Goal: Find specific page/section: Find specific page/section

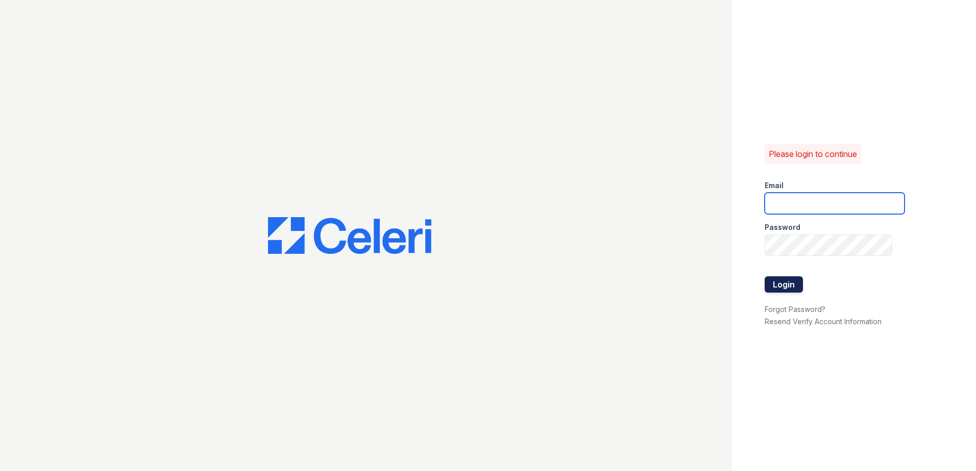
type input "[EMAIL_ADDRESS][DOMAIN_NAME]"
click at [788, 288] on button "Login" at bounding box center [783, 285] width 38 height 16
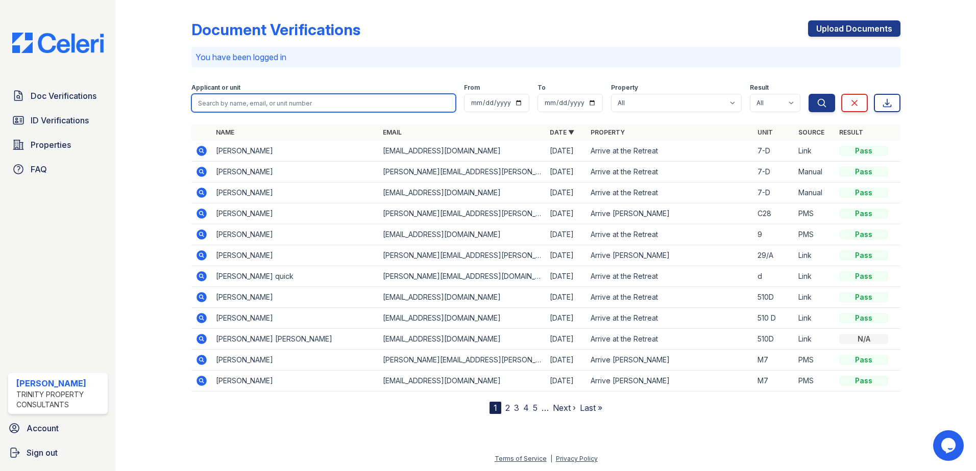
click at [266, 103] on input "search" at bounding box center [323, 103] width 264 height 18
type input "Kevin Bernal"
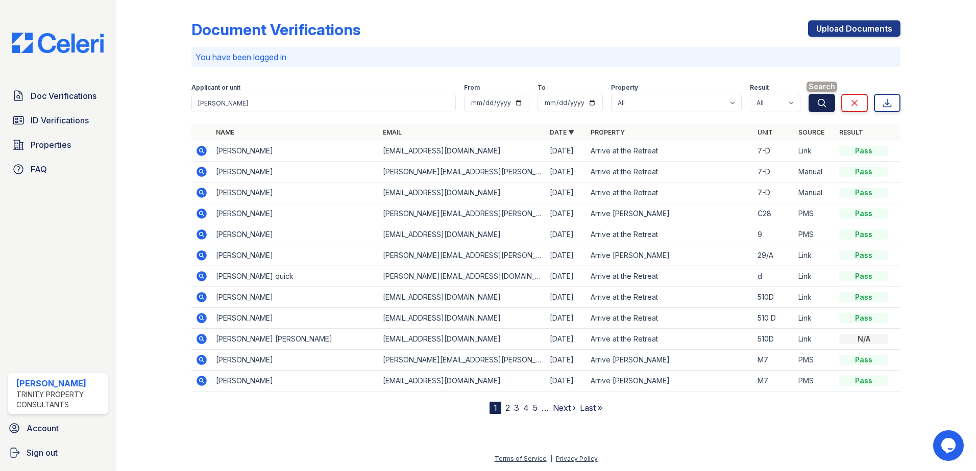
click at [821, 103] on icon "submit" at bounding box center [821, 103] width 10 height 10
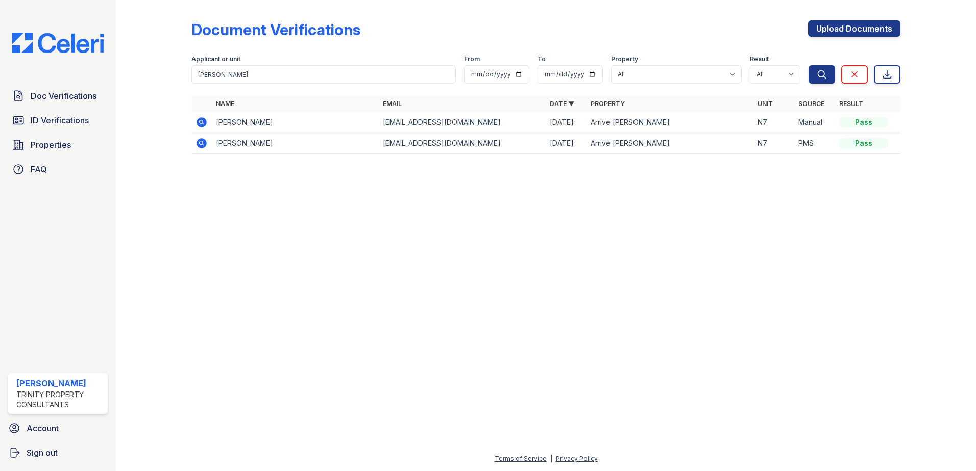
click at [202, 145] on icon at bounding box center [201, 143] width 10 height 10
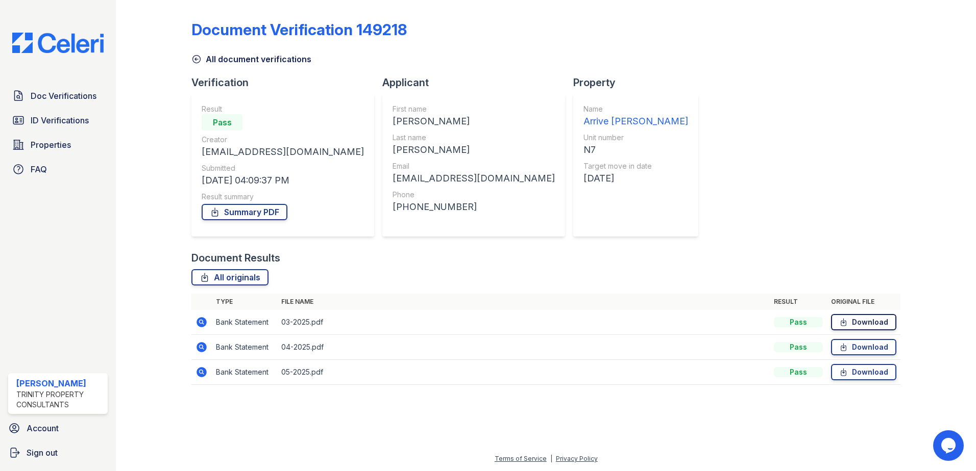
click at [859, 322] on link "Download" at bounding box center [863, 322] width 65 height 16
click at [840, 350] on icon at bounding box center [843, 347] width 9 height 10
click at [844, 375] on icon at bounding box center [843, 372] width 9 height 10
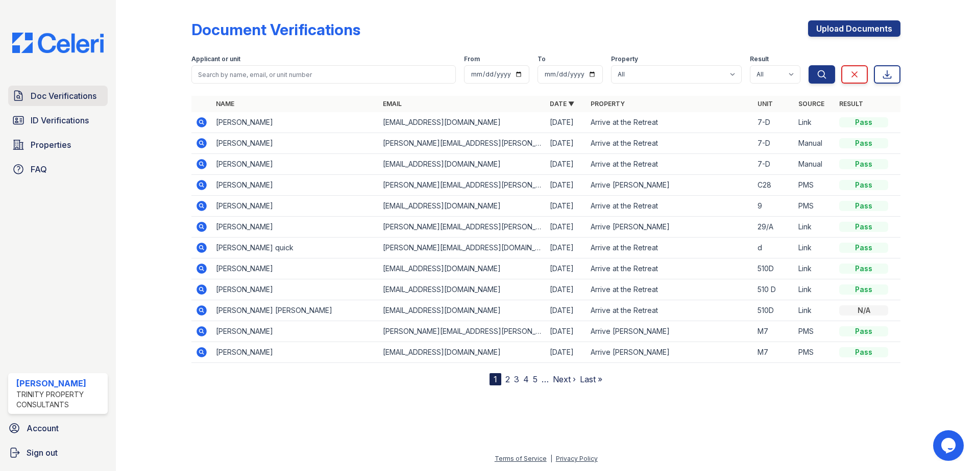
click at [53, 94] on span "Doc Verifications" at bounding box center [64, 96] width 66 height 12
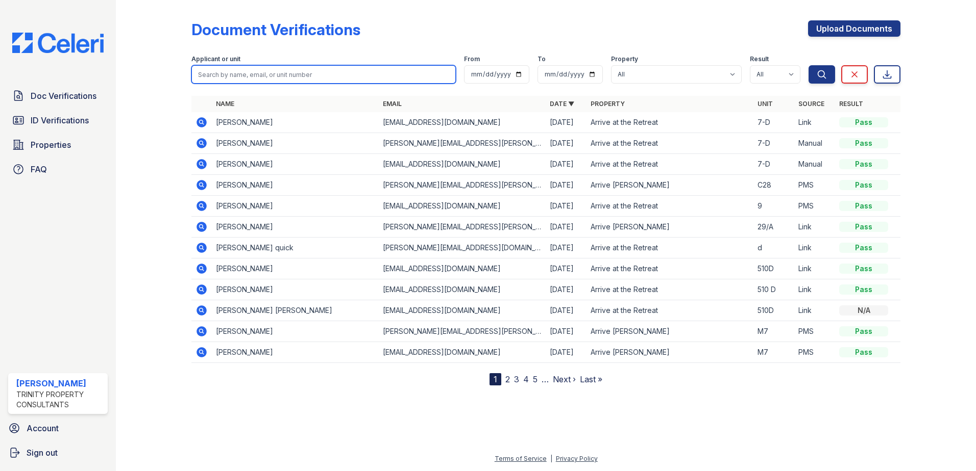
click at [285, 72] on input "search" at bounding box center [323, 74] width 264 height 18
type input "Kevin Bernal"
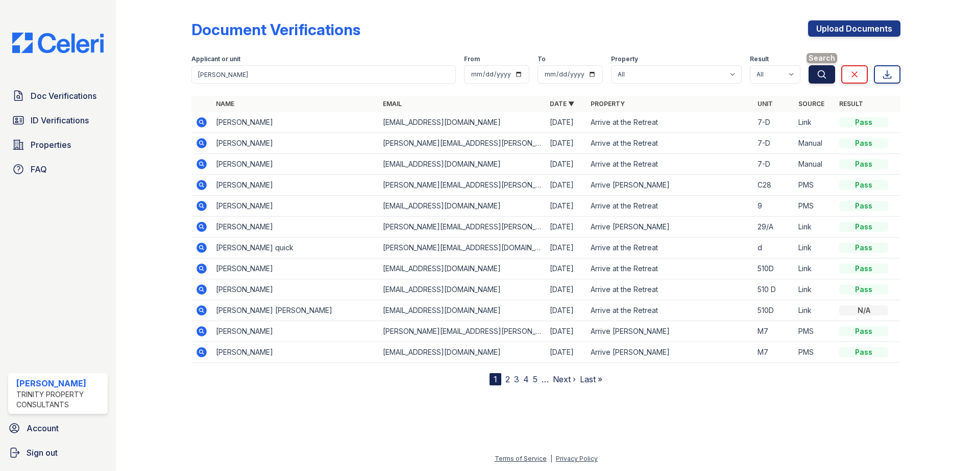
click at [819, 76] on icon "submit" at bounding box center [821, 74] width 10 height 10
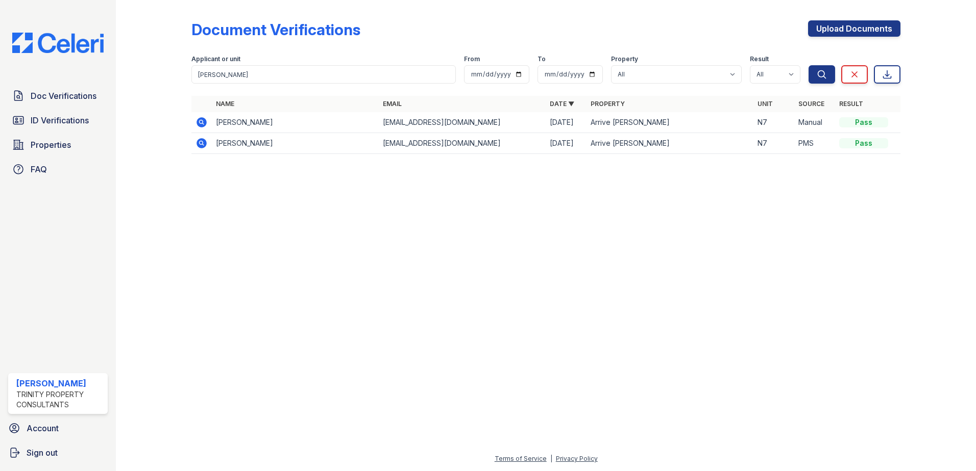
click at [202, 122] on icon at bounding box center [201, 121] width 3 height 3
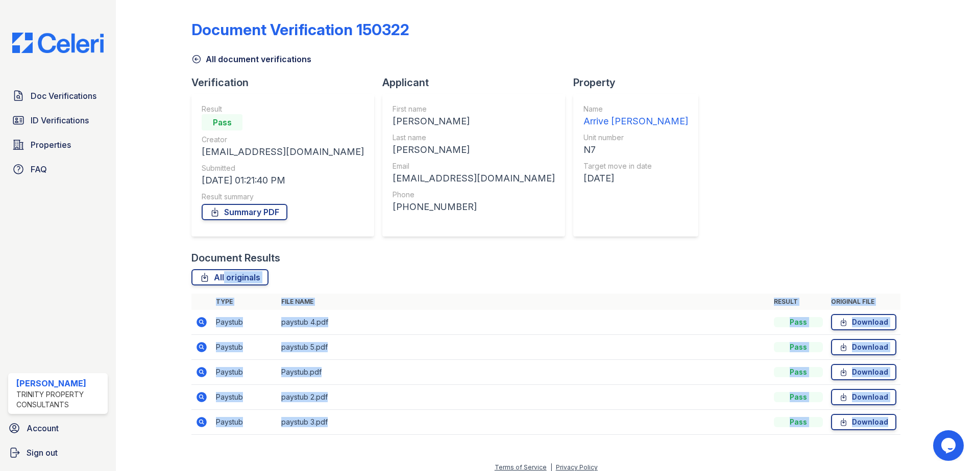
drag, startPoint x: 898, startPoint y: 427, endPoint x: 550, endPoint y: 273, distance: 380.6
click at [550, 273] on div "Document Verification 150322 All document verifications Verification Result Pas…" at bounding box center [545, 231] width 827 height 462
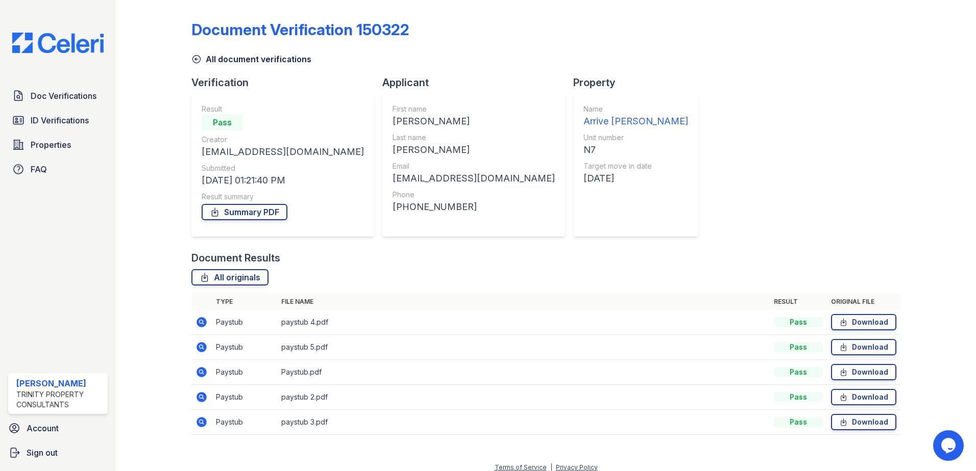
drag, startPoint x: 550, startPoint y: 273, endPoint x: 554, endPoint y: 266, distance: 7.8
click at [554, 266] on div "Document Results All originals Type File name Result Original file Paystub pays…" at bounding box center [545, 348] width 709 height 194
click at [41, 120] on span "ID Verifications" at bounding box center [60, 120] width 58 height 12
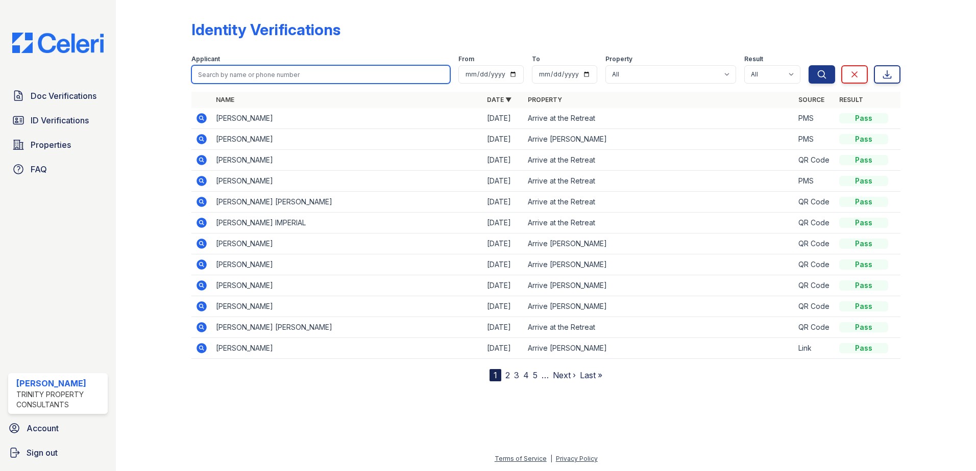
click at [283, 76] on input "search" at bounding box center [320, 74] width 259 height 18
type input "Bernal"
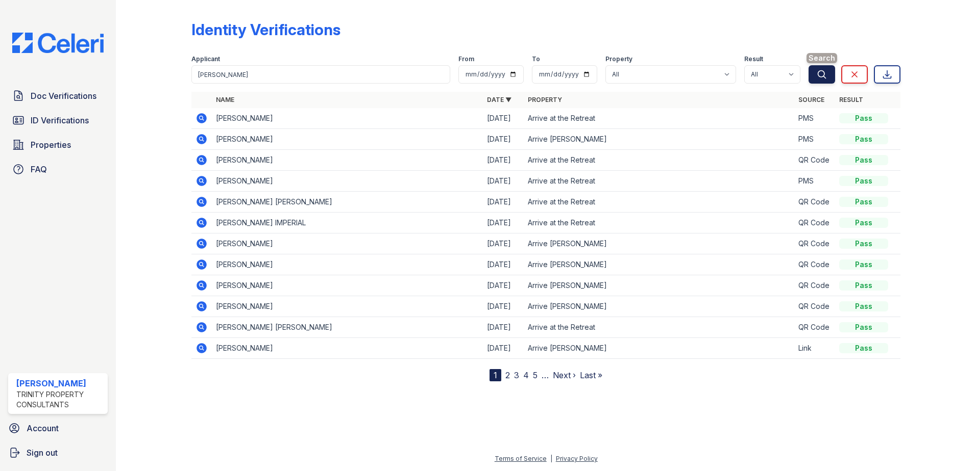
click at [821, 71] on icon "submit" at bounding box center [821, 74] width 10 height 10
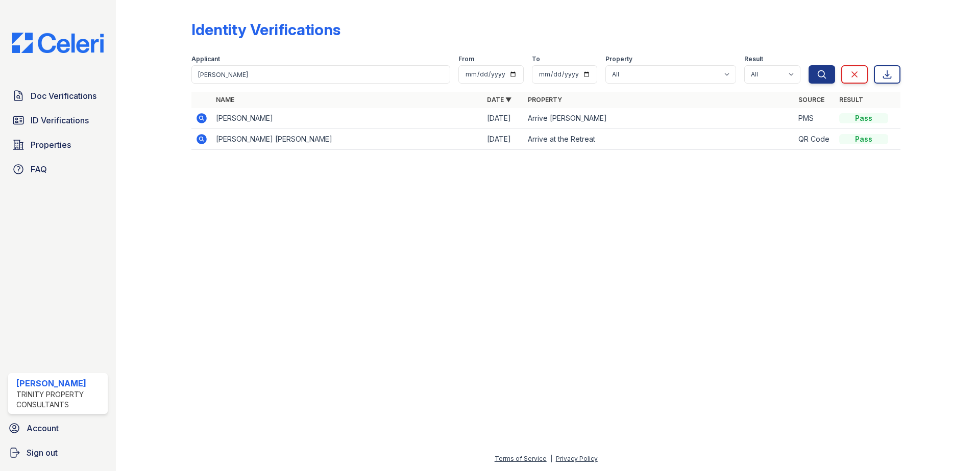
click at [202, 117] on icon at bounding box center [201, 117] width 3 height 3
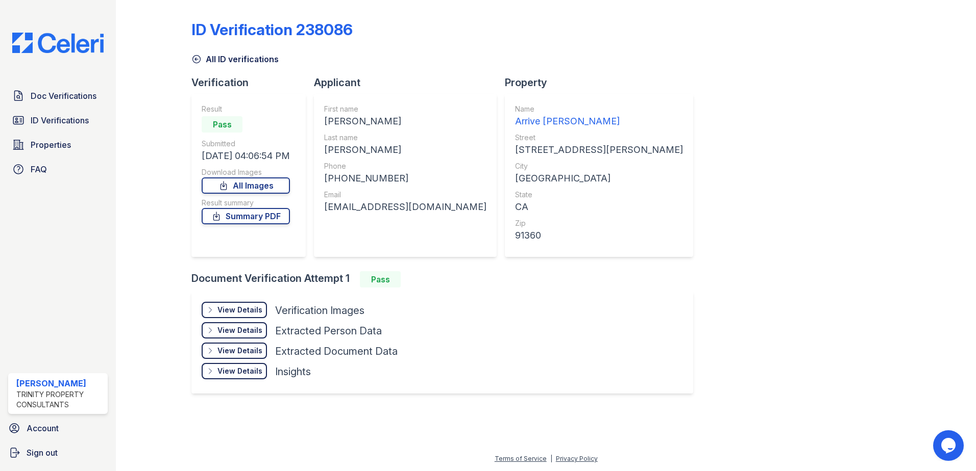
click at [238, 310] on div "View Details" at bounding box center [239, 310] width 45 height 10
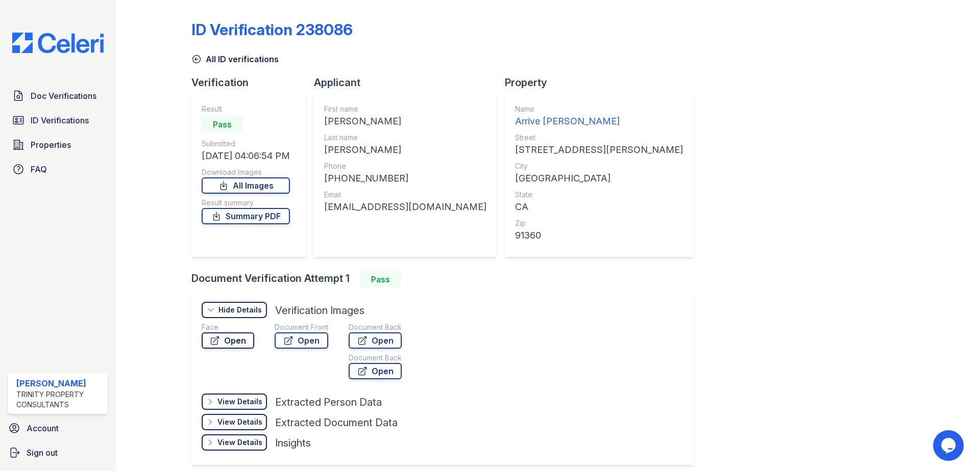
click at [238, 342] on link "Open" at bounding box center [228, 341] width 53 height 16
click at [311, 340] on link "Open" at bounding box center [302, 341] width 54 height 16
click at [53, 120] on span "ID Verifications" at bounding box center [60, 120] width 58 height 12
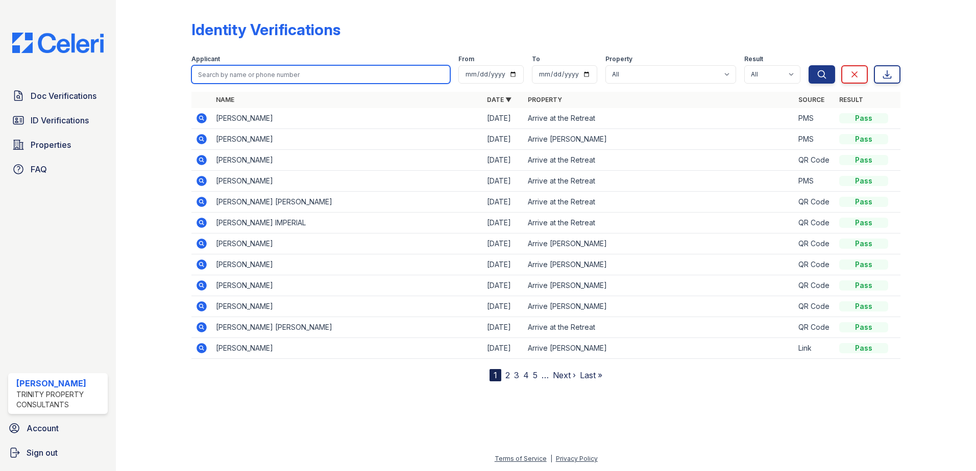
click at [271, 71] on input "search" at bounding box center [320, 74] width 259 height 18
type input "Kevin Bernal"
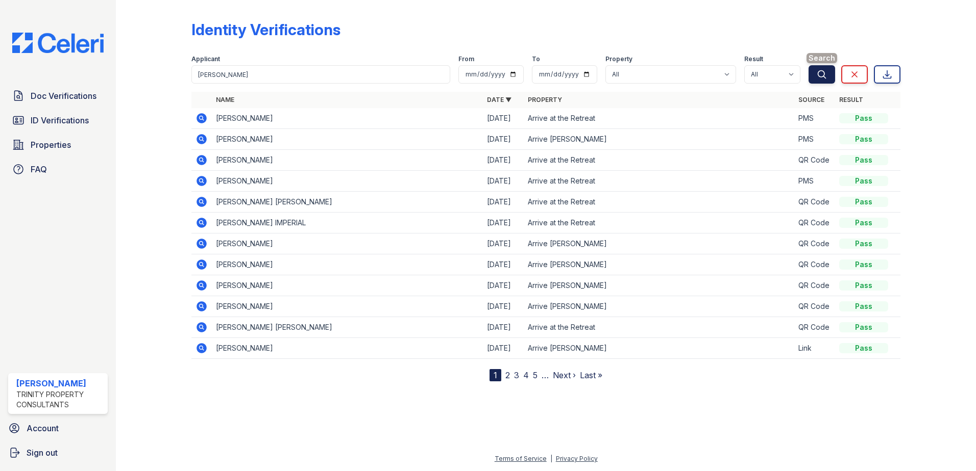
click at [820, 76] on icon "submit" at bounding box center [821, 74] width 10 height 10
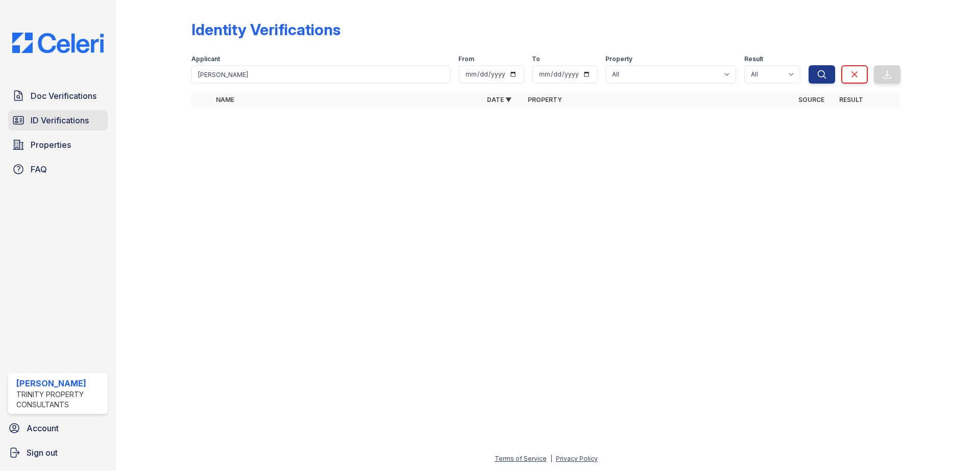
click at [48, 120] on span "ID Verifications" at bounding box center [60, 120] width 58 height 12
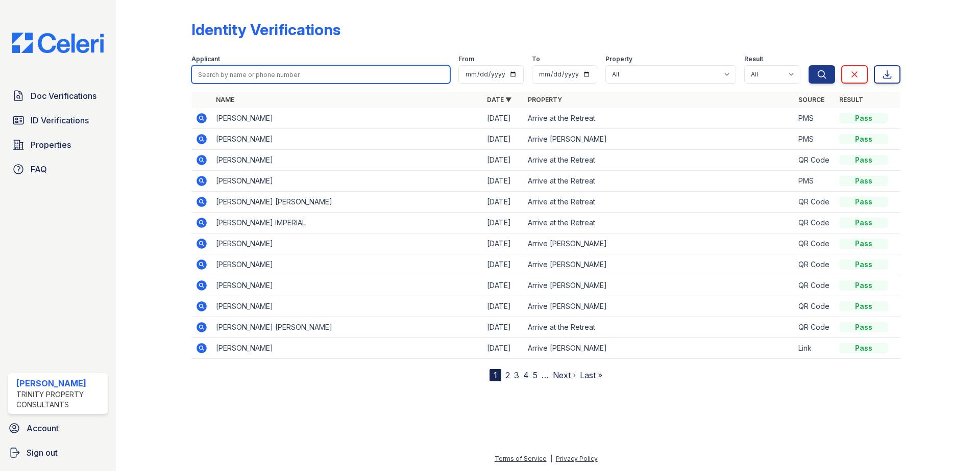
click at [287, 74] on input "search" at bounding box center [320, 74] width 259 height 18
type input "Kevin"
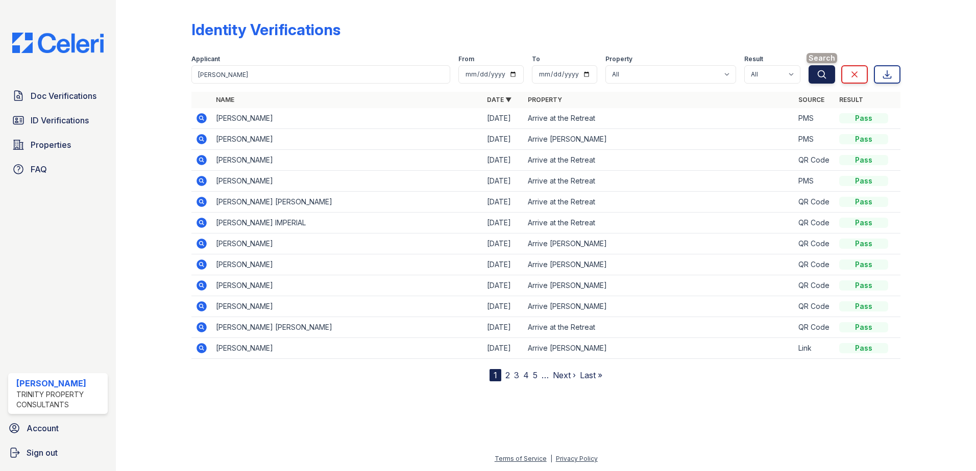
click at [825, 77] on icon "submit" at bounding box center [821, 74] width 10 height 10
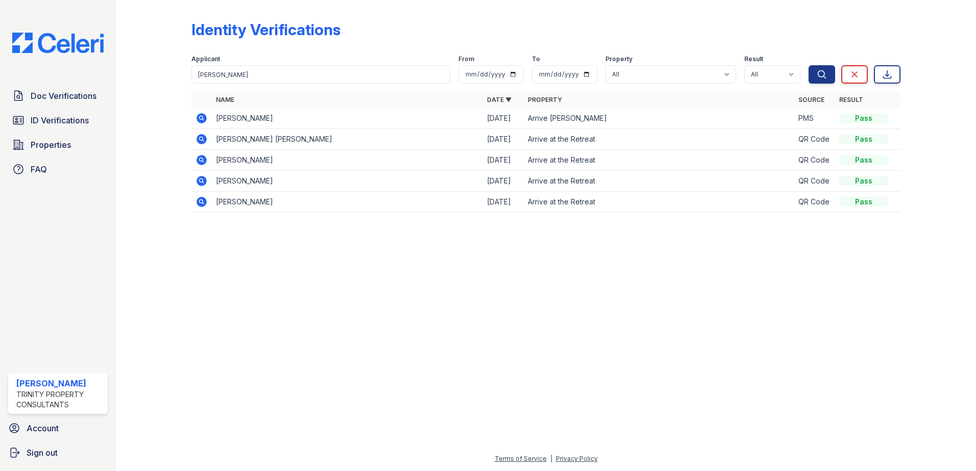
click at [200, 118] on icon at bounding box center [201, 118] width 12 height 12
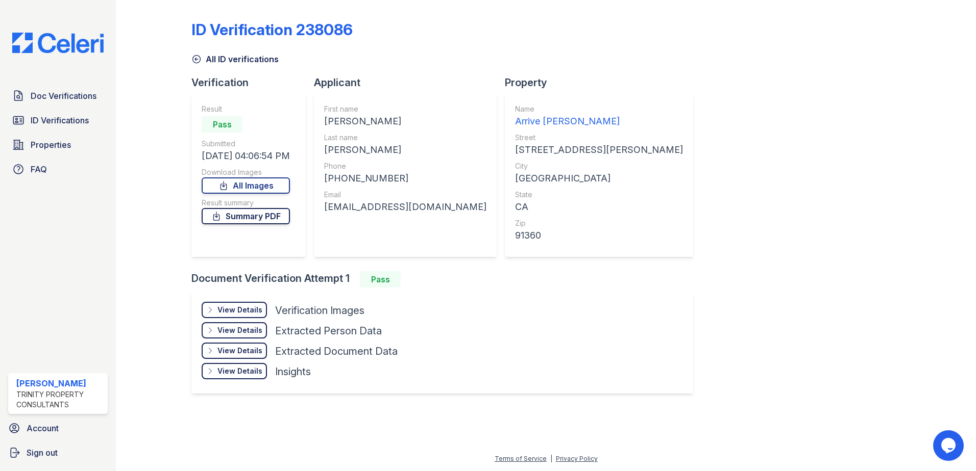
click at [254, 218] on link "Summary PDF" at bounding box center [246, 216] width 88 height 16
click at [63, 95] on span "Doc Verifications" at bounding box center [64, 96] width 66 height 12
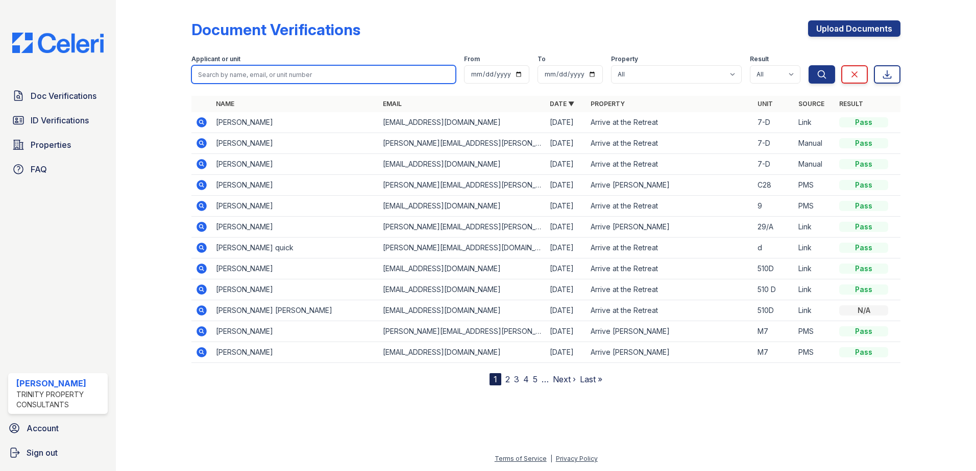
click at [243, 73] on input "search" at bounding box center [323, 74] width 264 height 18
type input "Anne Newman"
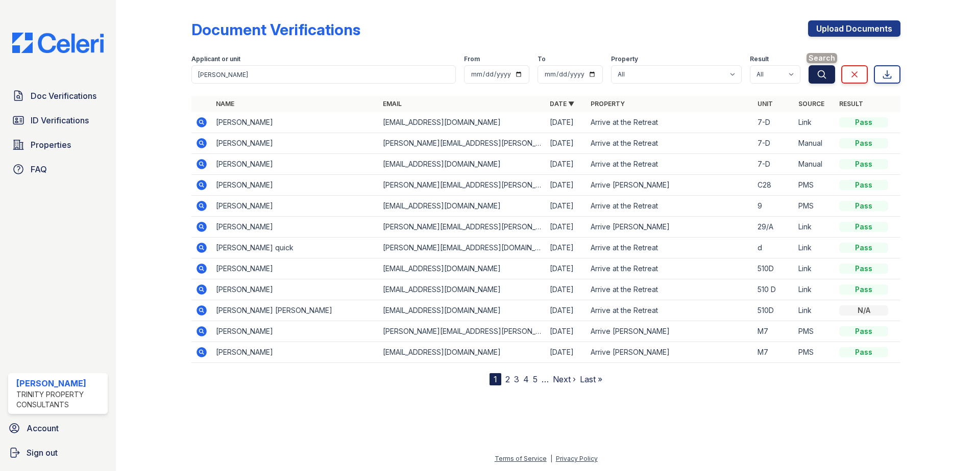
click at [821, 76] on icon "submit" at bounding box center [821, 74] width 10 height 10
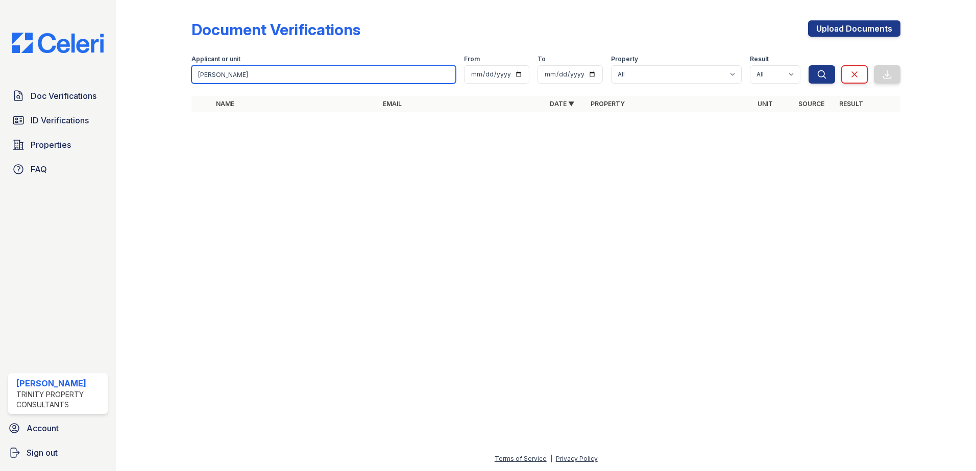
click at [249, 76] on input "Anne Newman" at bounding box center [323, 74] width 264 height 18
type input "A"
type input "Newman"
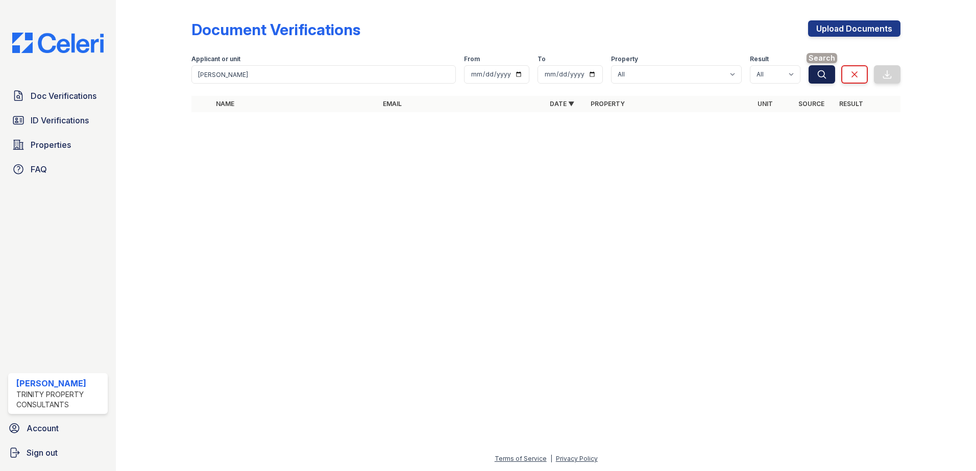
click at [820, 73] on icon "submit" at bounding box center [821, 74] width 10 height 10
click at [55, 122] on span "ID Verifications" at bounding box center [60, 120] width 58 height 12
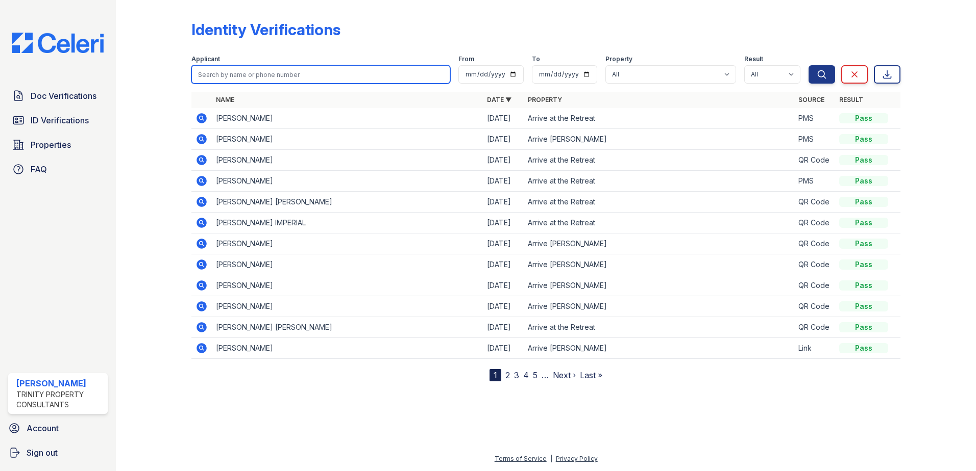
click at [238, 74] on input "search" at bounding box center [320, 74] width 259 height 18
type input "Anne Newman"
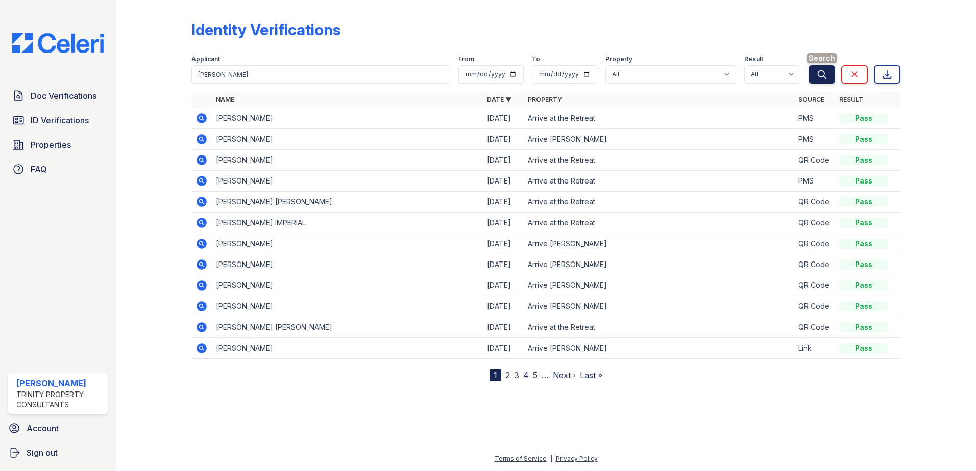
click at [825, 74] on icon "submit" at bounding box center [822, 74] width 8 height 8
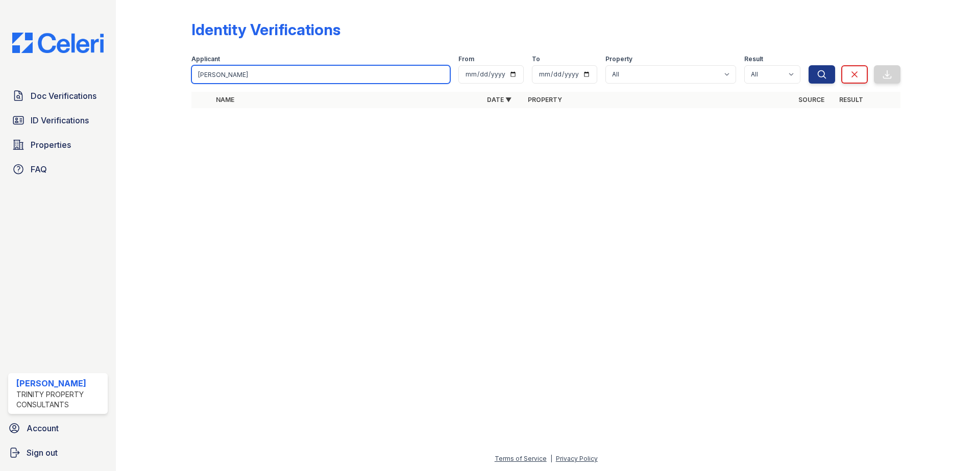
click at [254, 74] on input "Anne Newman" at bounding box center [320, 74] width 259 height 18
type input "A"
type input "Brad"
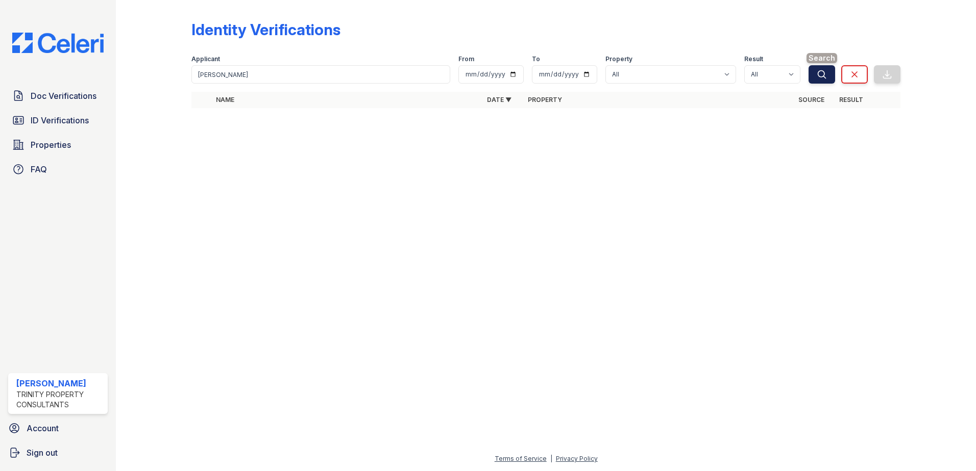
drag, startPoint x: 823, startPoint y: 70, endPoint x: 682, endPoint y: 102, distance: 144.3
click at [823, 71] on icon "submit" at bounding box center [821, 74] width 10 height 10
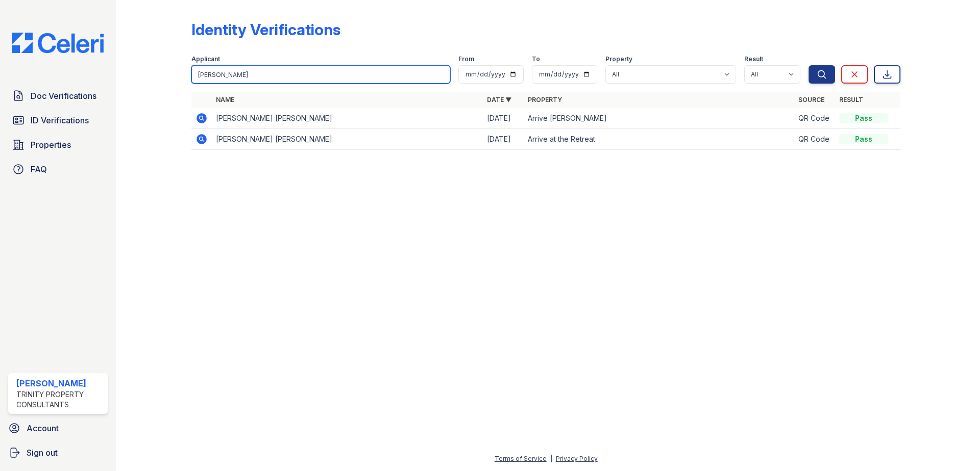
click at [248, 71] on input "Brad" at bounding box center [320, 74] width 259 height 18
type input "B"
type input "Escobar"
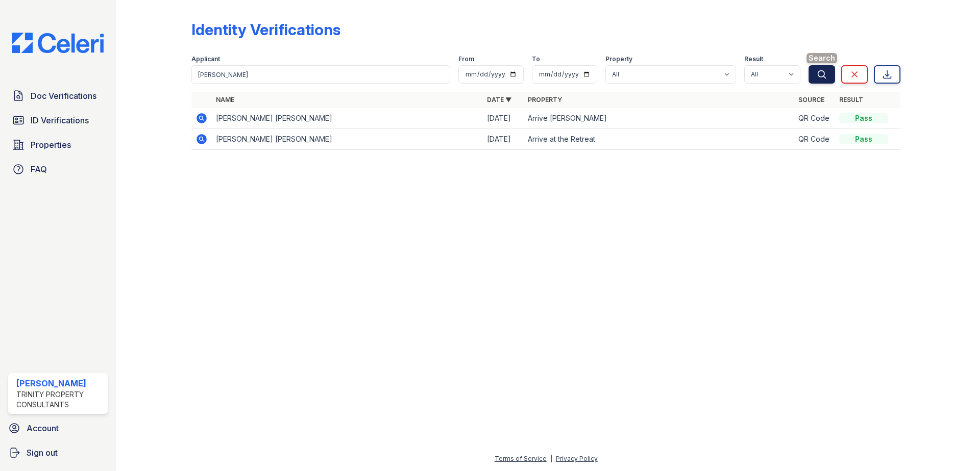
click at [821, 73] on icon "submit" at bounding box center [821, 74] width 10 height 10
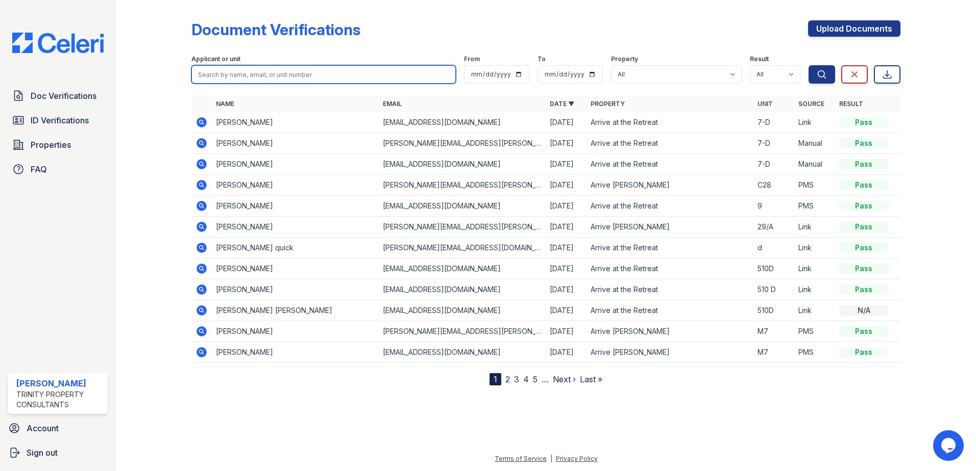
click at [226, 78] on input "search" at bounding box center [323, 74] width 264 height 18
type input "[PERSON_NAME]"
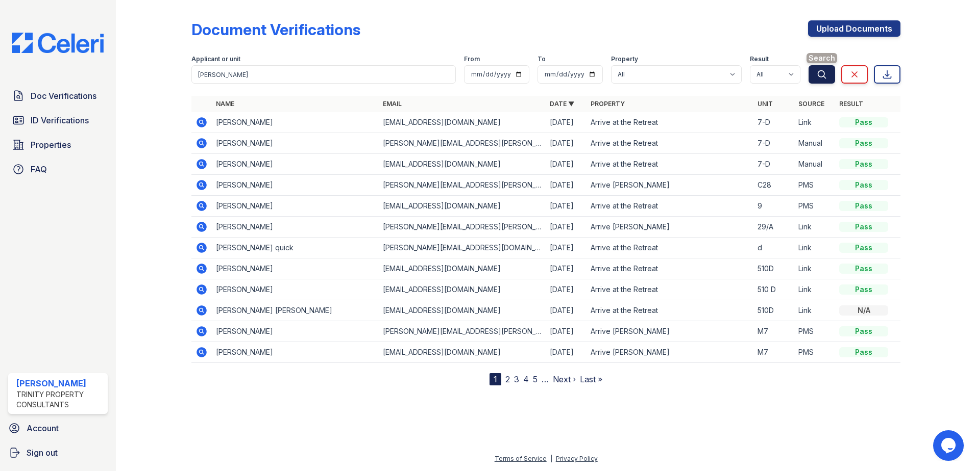
click at [826, 72] on icon "submit" at bounding box center [821, 74] width 10 height 10
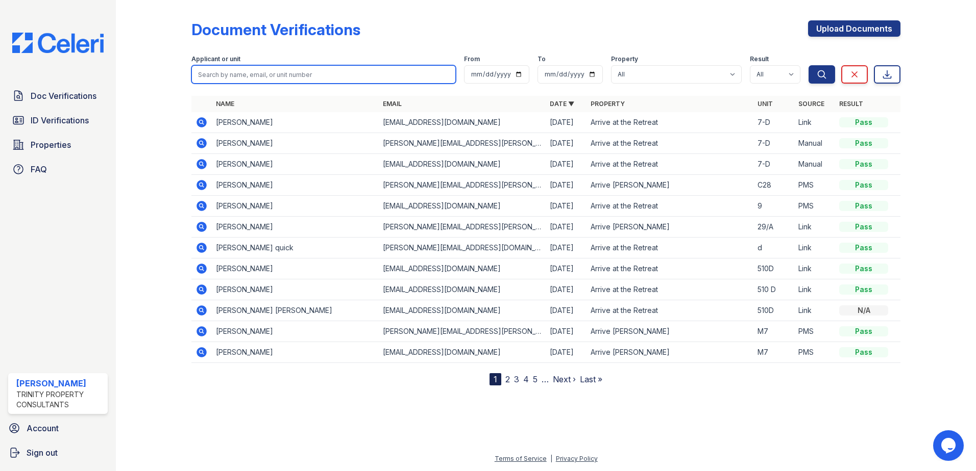
click at [236, 77] on input "search" at bounding box center [323, 74] width 264 height 18
type input "annemarie"
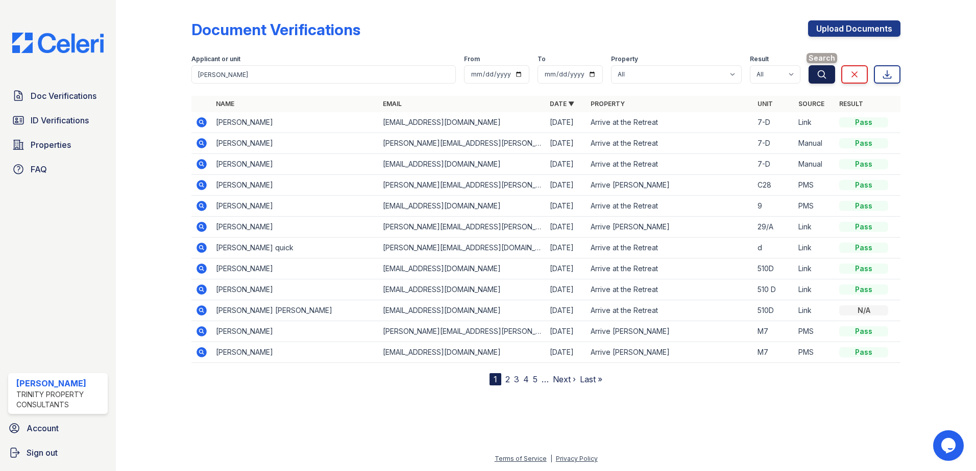
click at [821, 76] on icon "submit" at bounding box center [821, 74] width 10 height 10
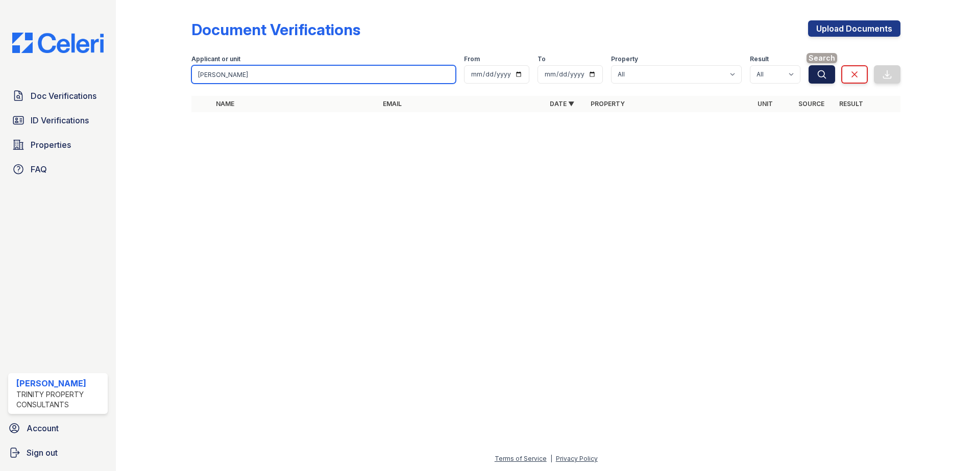
type input "marie"
click at [822, 76] on icon "submit" at bounding box center [821, 74] width 10 height 10
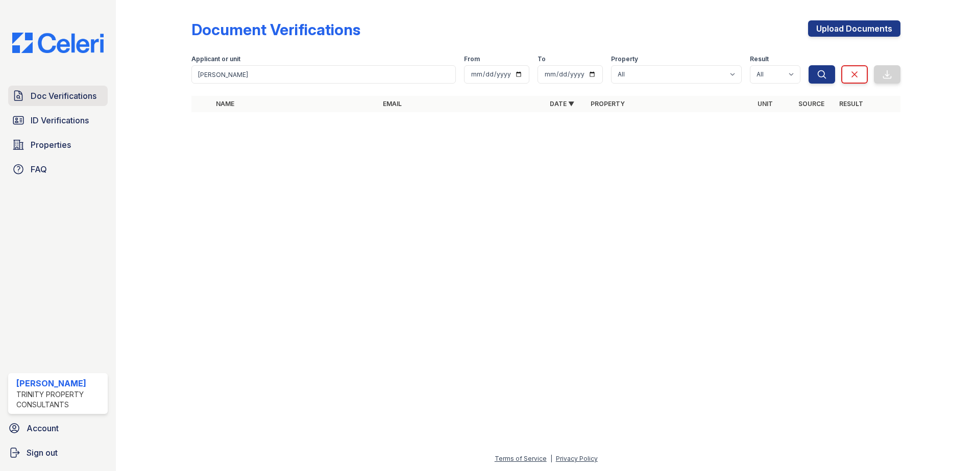
click at [44, 101] on span "Doc Verifications" at bounding box center [64, 96] width 66 height 12
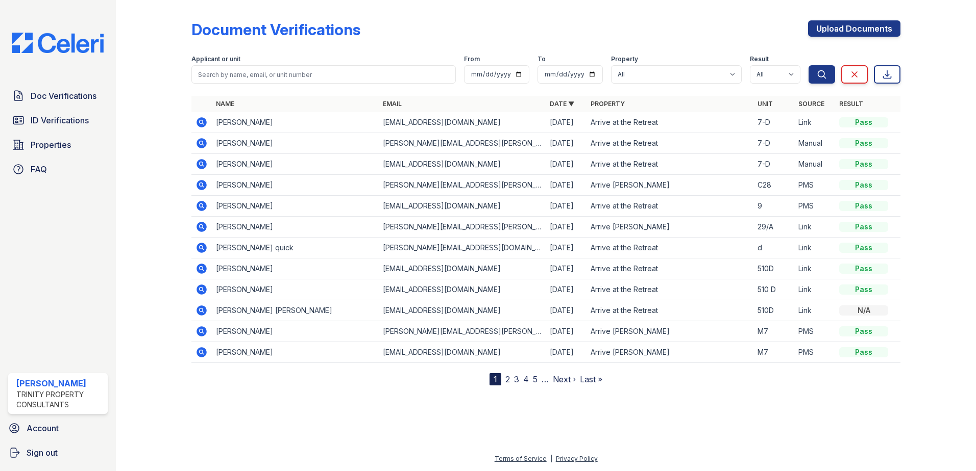
click at [70, 126] on span "ID Verifications" at bounding box center [60, 120] width 58 height 12
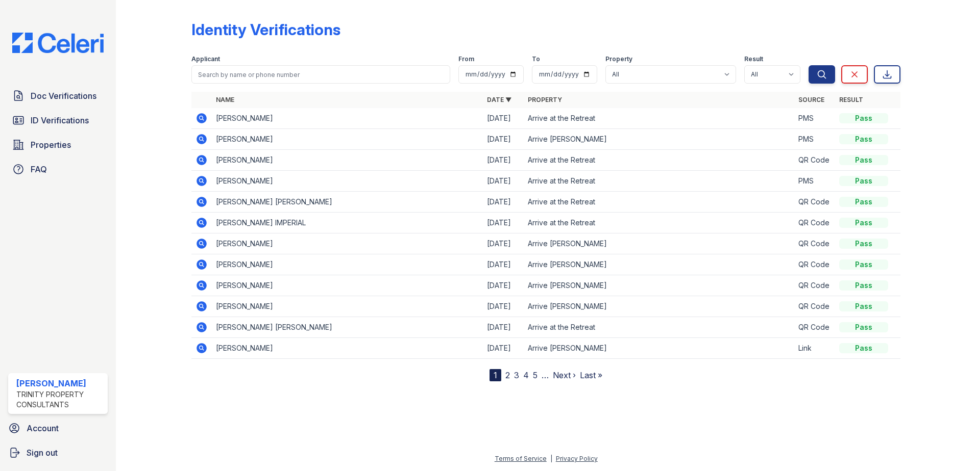
click at [506, 378] on link "2" at bounding box center [507, 375] width 5 height 10
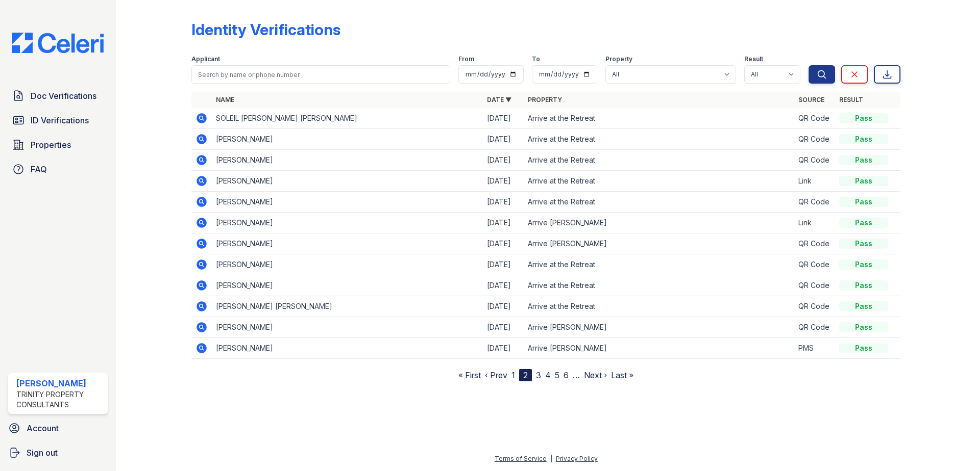
click at [537, 374] on link "3" at bounding box center [538, 375] width 5 height 10
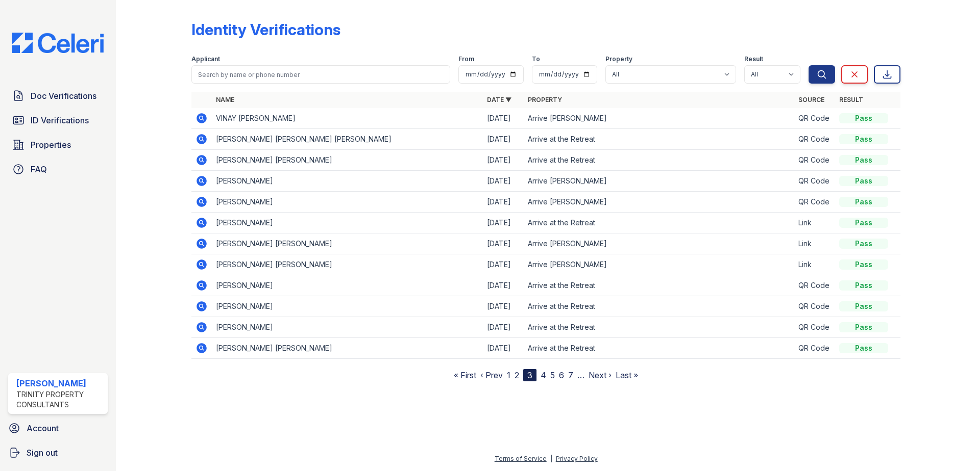
click at [543, 374] on link "4" at bounding box center [543, 375] width 6 height 10
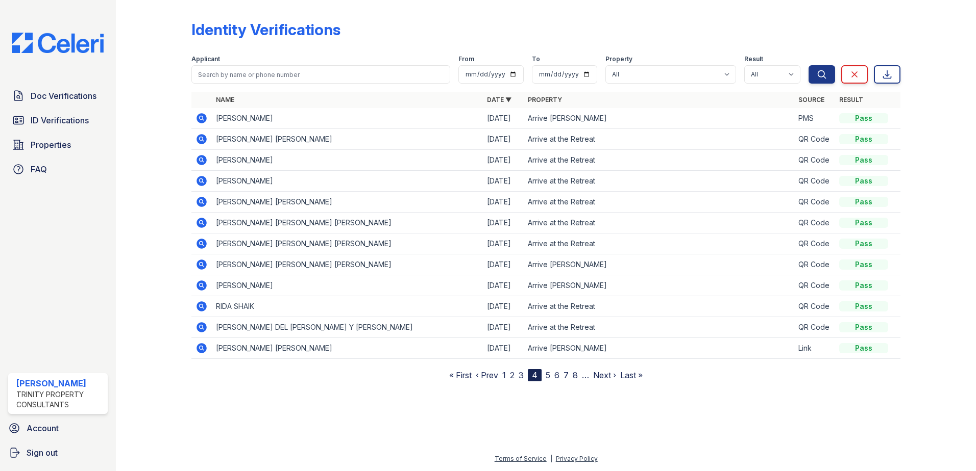
click at [550, 375] on link "5" at bounding box center [547, 375] width 5 height 10
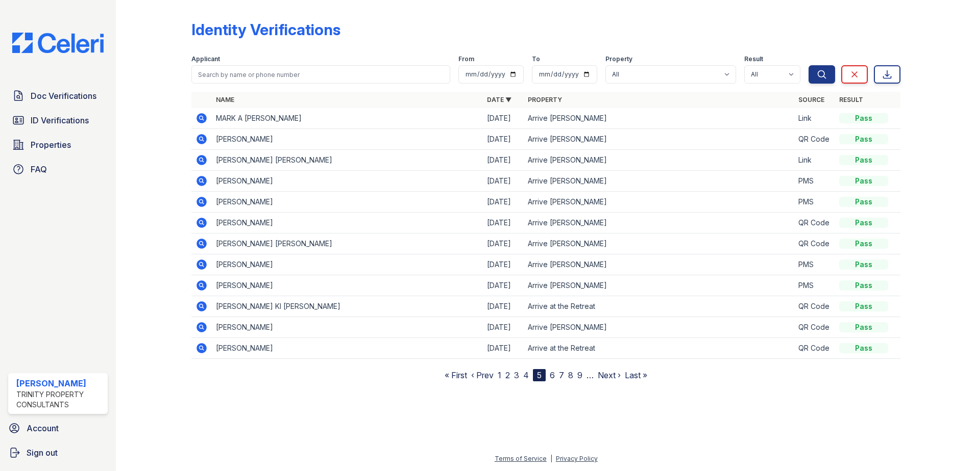
click at [553, 377] on link "6" at bounding box center [552, 375] width 5 height 10
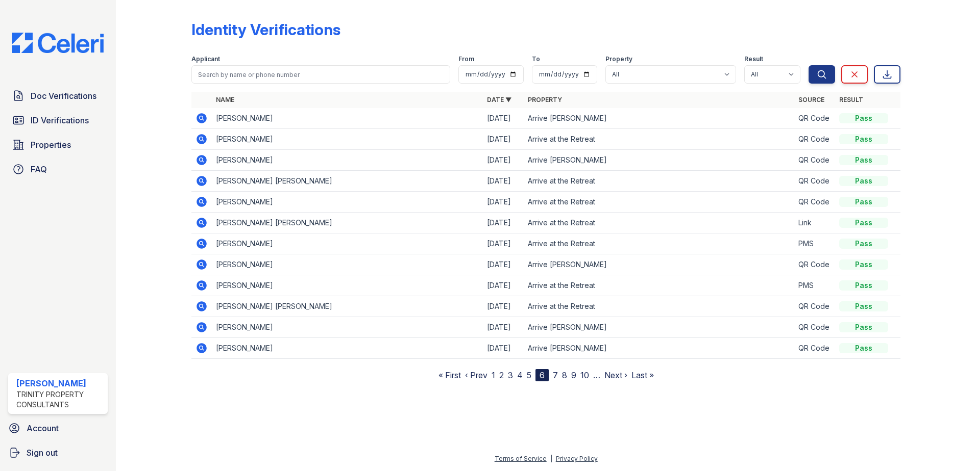
click at [555, 376] on link "7" at bounding box center [555, 375] width 5 height 10
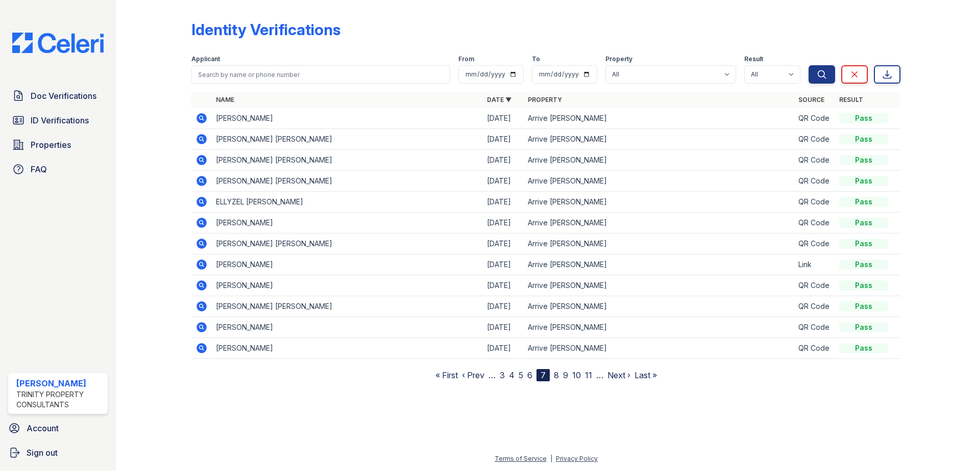
click at [556, 376] on link "8" at bounding box center [556, 375] width 5 height 10
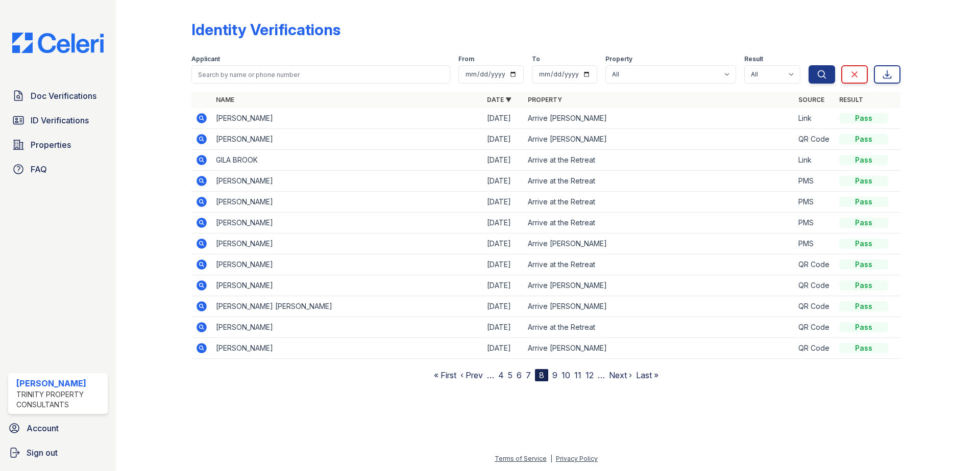
click at [556, 376] on link "9" at bounding box center [554, 375] width 5 height 10
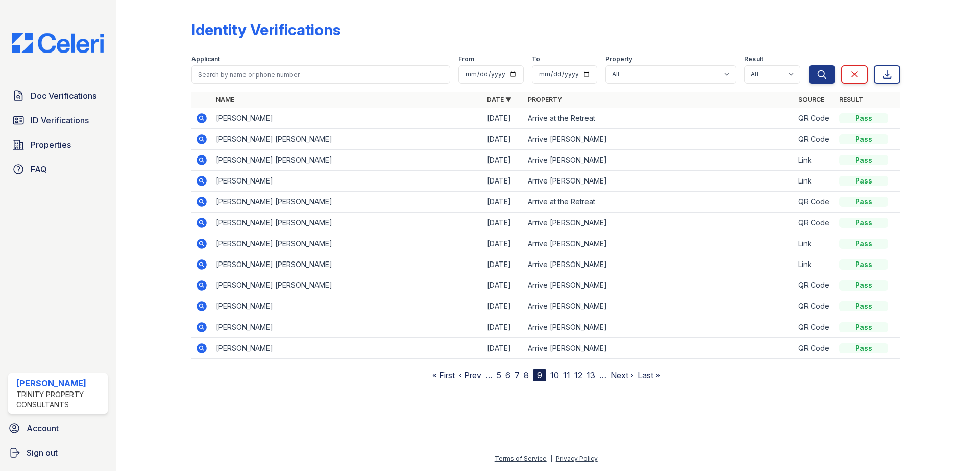
click at [556, 376] on link "10" at bounding box center [554, 375] width 9 height 10
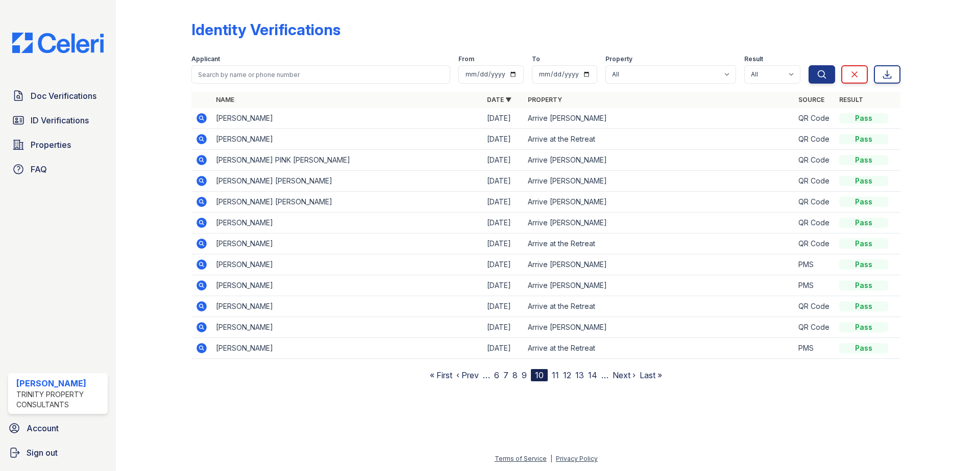
click at [541, 376] on div "10" at bounding box center [539, 375] width 17 height 12
click at [555, 374] on link "11" at bounding box center [555, 375] width 7 height 10
click at [556, 375] on link "12" at bounding box center [556, 375] width 8 height 10
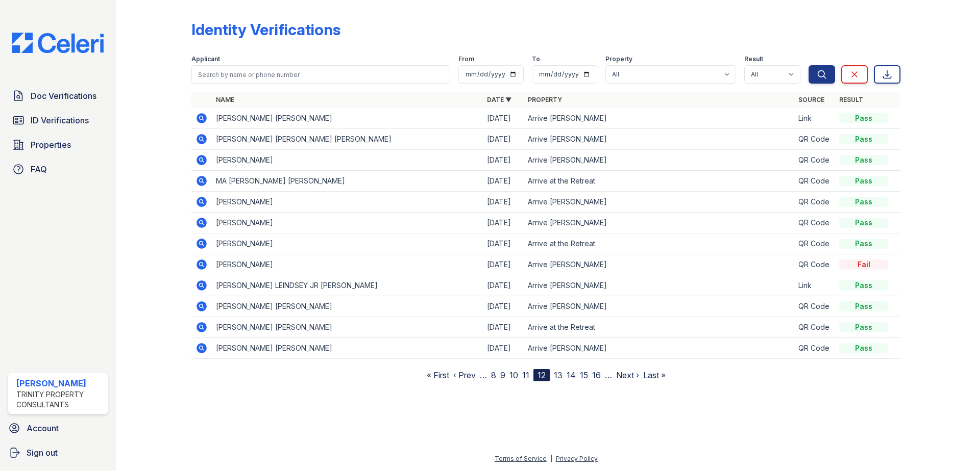
click at [559, 375] on link "13" at bounding box center [558, 375] width 9 height 10
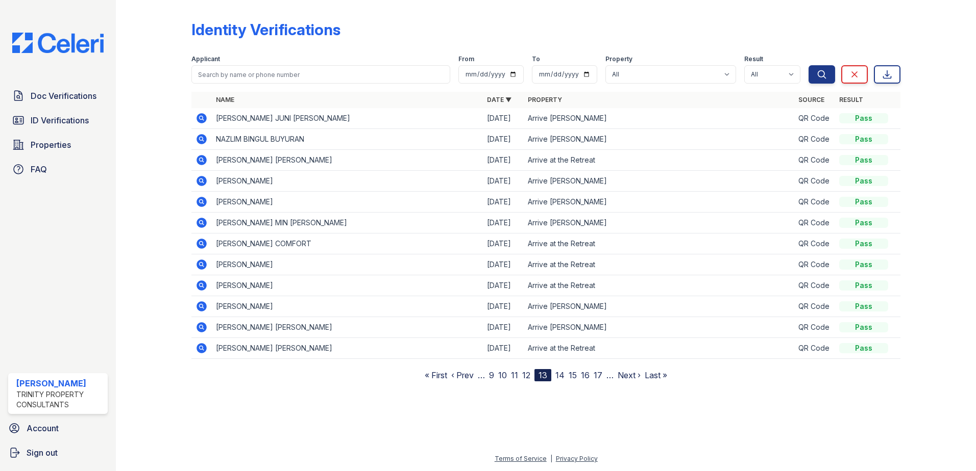
click at [560, 375] on link "14" at bounding box center [559, 375] width 9 height 10
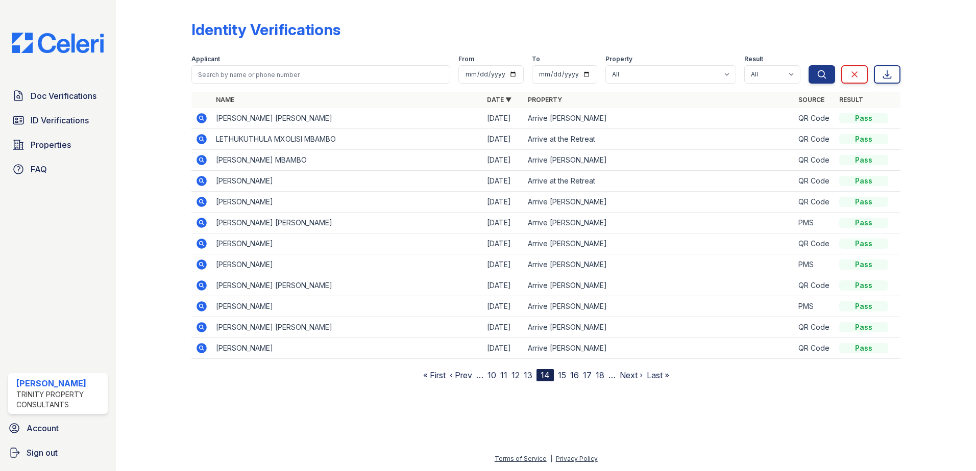
click at [563, 375] on link "15" at bounding box center [562, 375] width 8 height 10
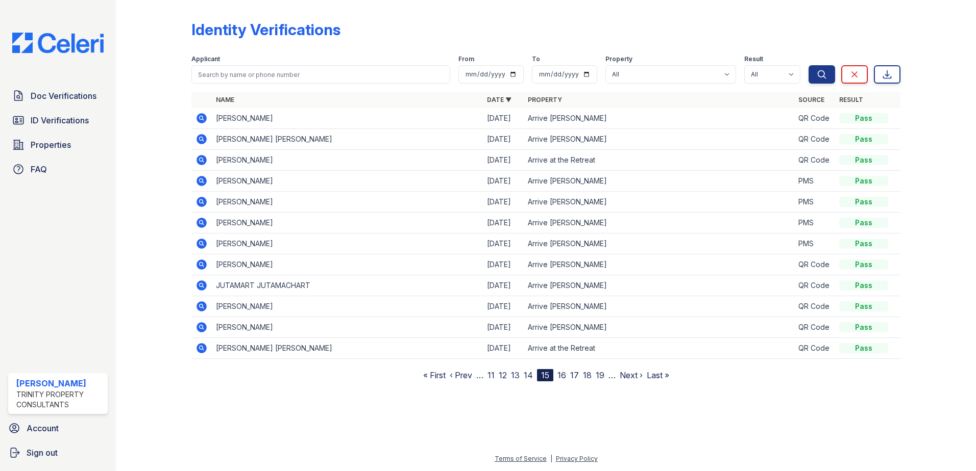
click at [564, 377] on link "16" at bounding box center [561, 375] width 9 height 10
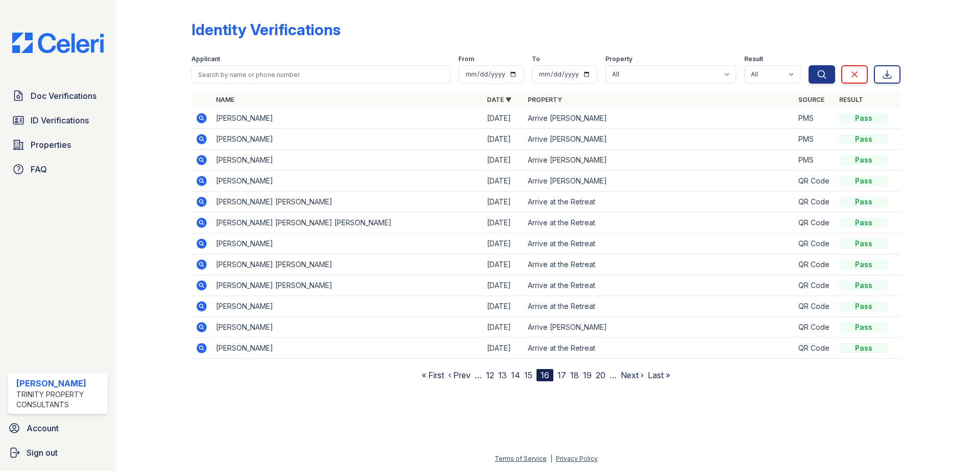
click at [562, 375] on link "17" at bounding box center [561, 375] width 9 height 10
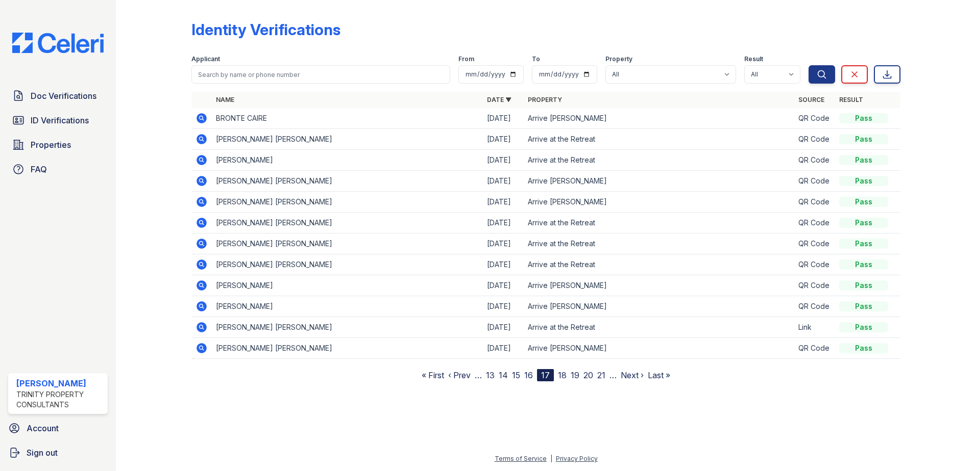
click at [562, 375] on link "18" at bounding box center [562, 375] width 9 height 10
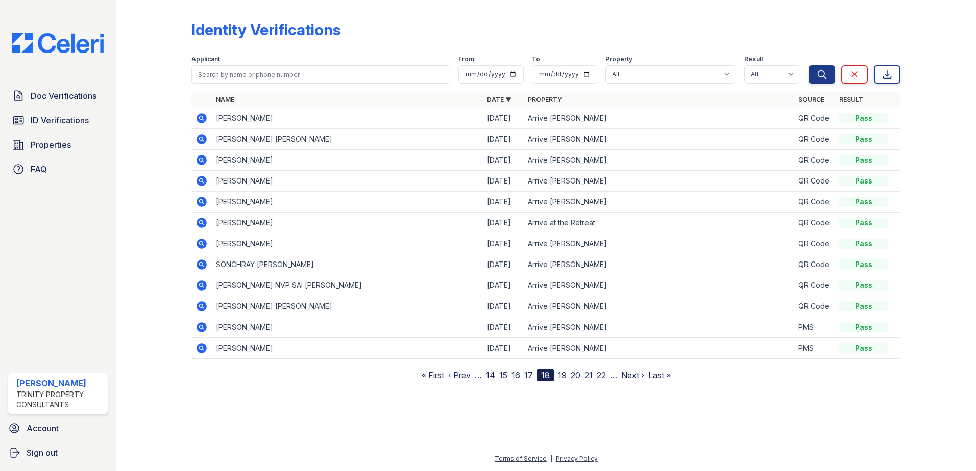
click at [562, 375] on link "19" at bounding box center [562, 375] width 9 height 10
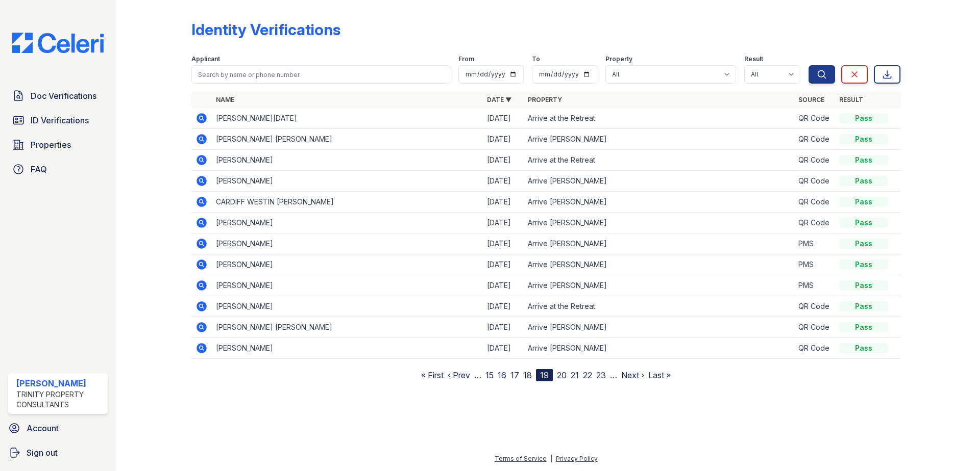
click at [563, 376] on link "20" at bounding box center [562, 375] width 10 height 10
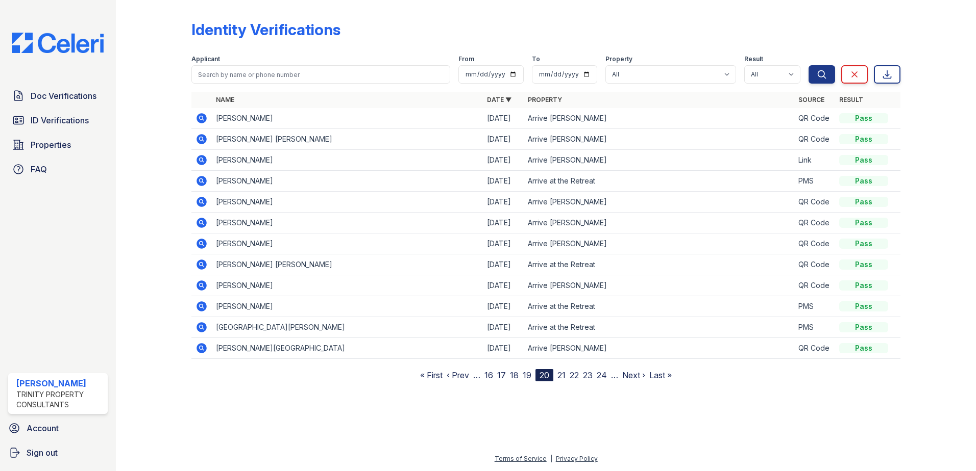
click at [563, 376] on link "21" at bounding box center [561, 375] width 8 height 10
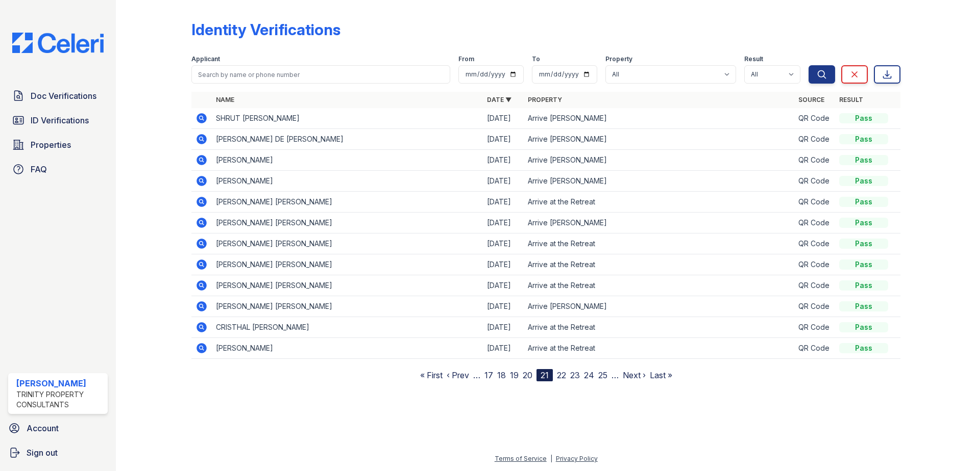
click at [563, 376] on link "22" at bounding box center [561, 375] width 9 height 10
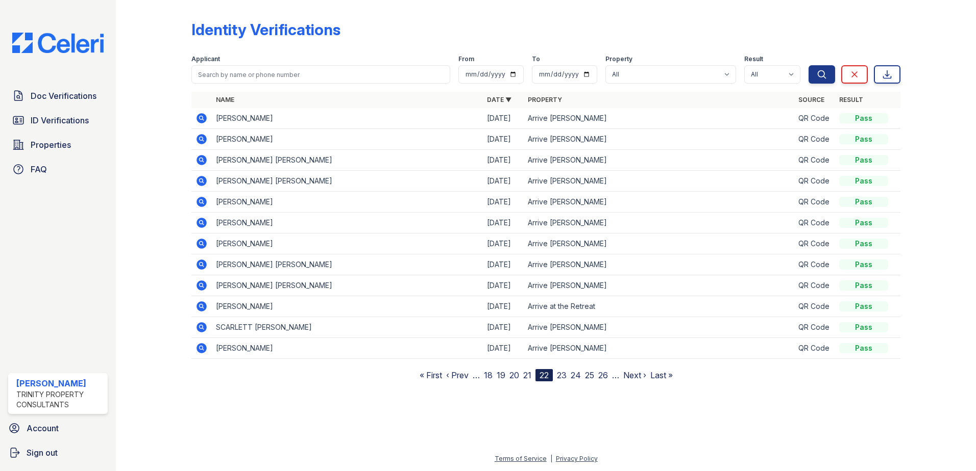
click at [563, 376] on link "23" at bounding box center [562, 375] width 10 height 10
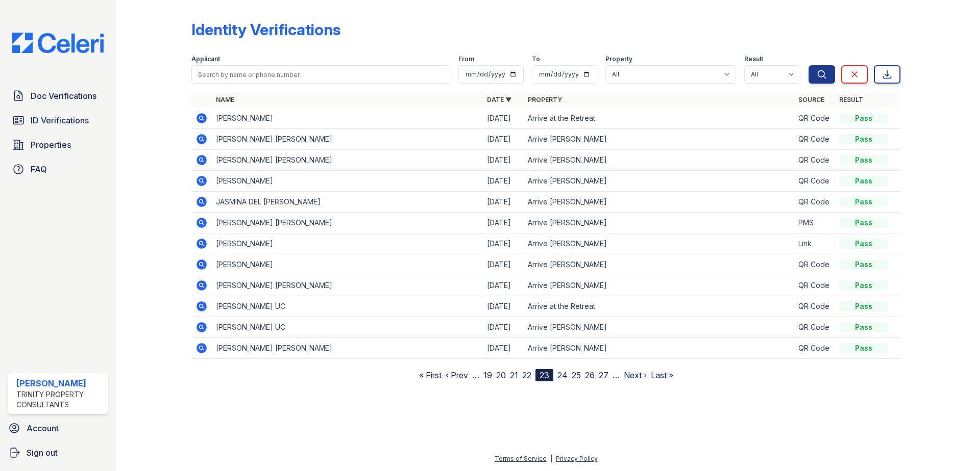
click at [563, 376] on link "24" at bounding box center [562, 375] width 10 height 10
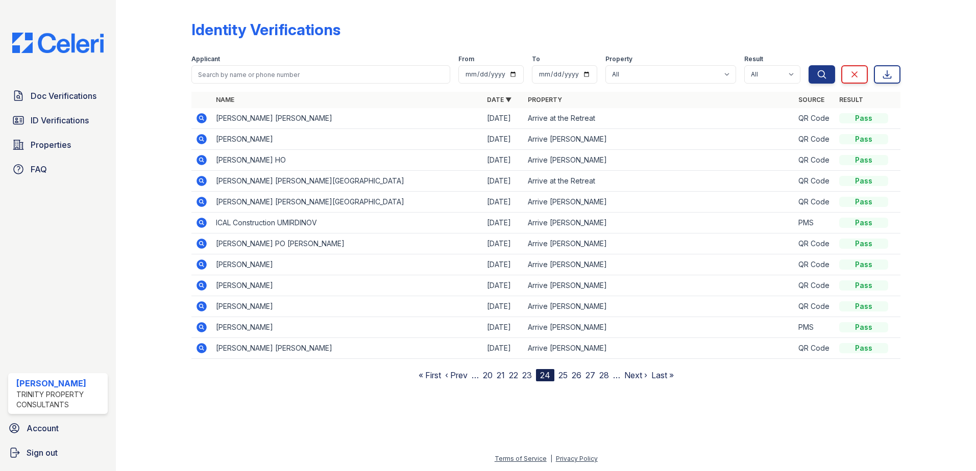
click at [563, 376] on link "25" at bounding box center [562, 375] width 9 height 10
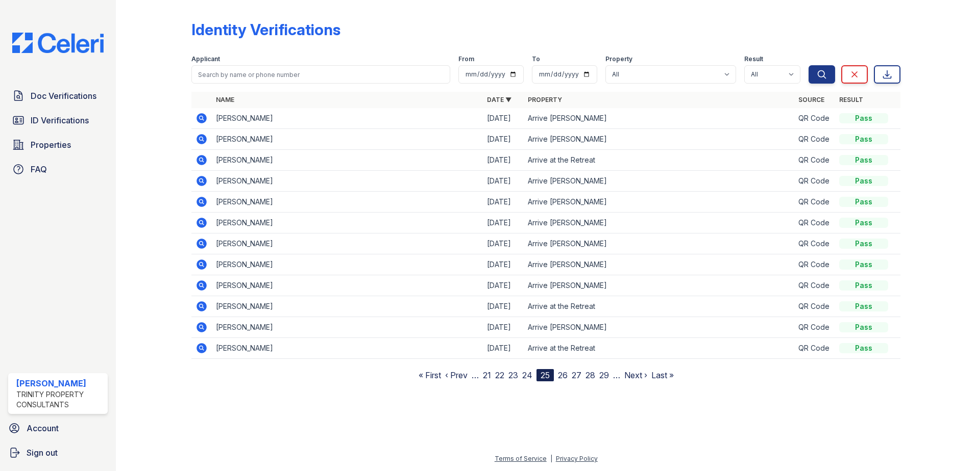
click at [563, 376] on link "26" at bounding box center [563, 375] width 10 height 10
click at [563, 376] on link "27" at bounding box center [563, 375] width 10 height 10
click at [566, 377] on link "28" at bounding box center [564, 375] width 10 height 10
click at [566, 377] on link "29" at bounding box center [564, 375] width 10 height 10
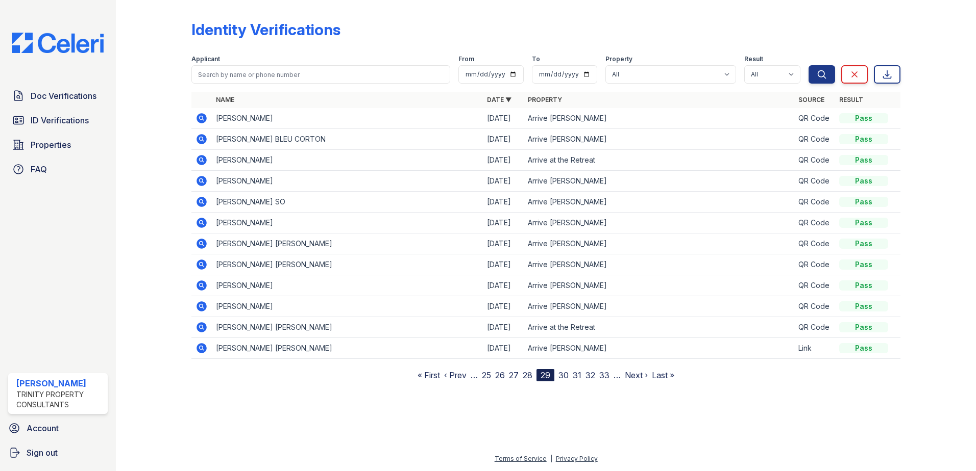
click at [201, 117] on icon at bounding box center [201, 117] width 3 height 3
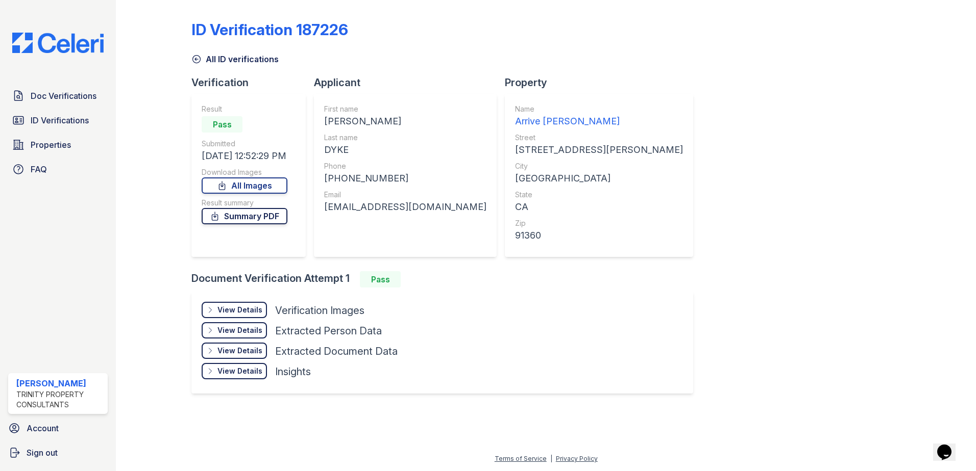
click at [241, 217] on link "Summary PDF" at bounding box center [245, 216] width 86 height 16
click at [242, 312] on div "View Details" at bounding box center [239, 310] width 45 height 10
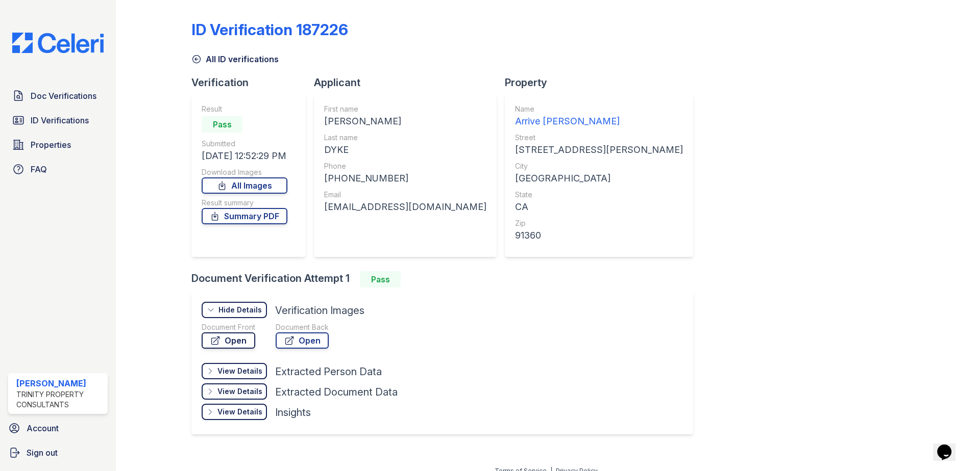
click at [240, 340] on link "Open" at bounding box center [229, 341] width 54 height 16
